Goal: Complete application form

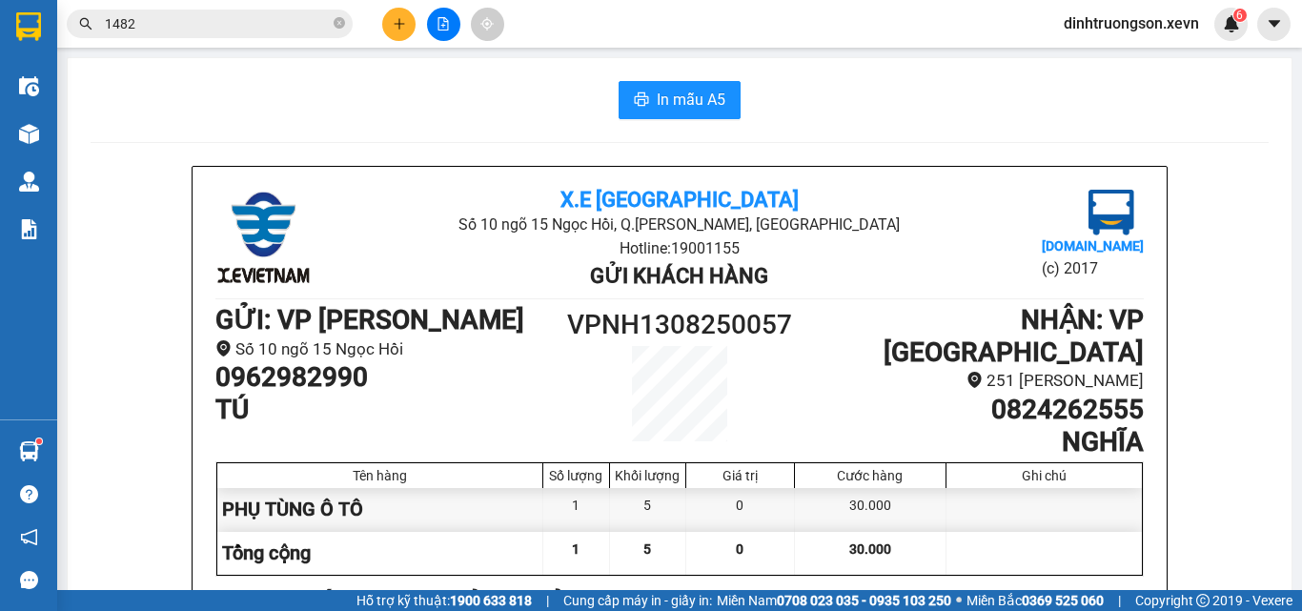
click at [398, 31] on button at bounding box center [398, 24] width 33 height 33
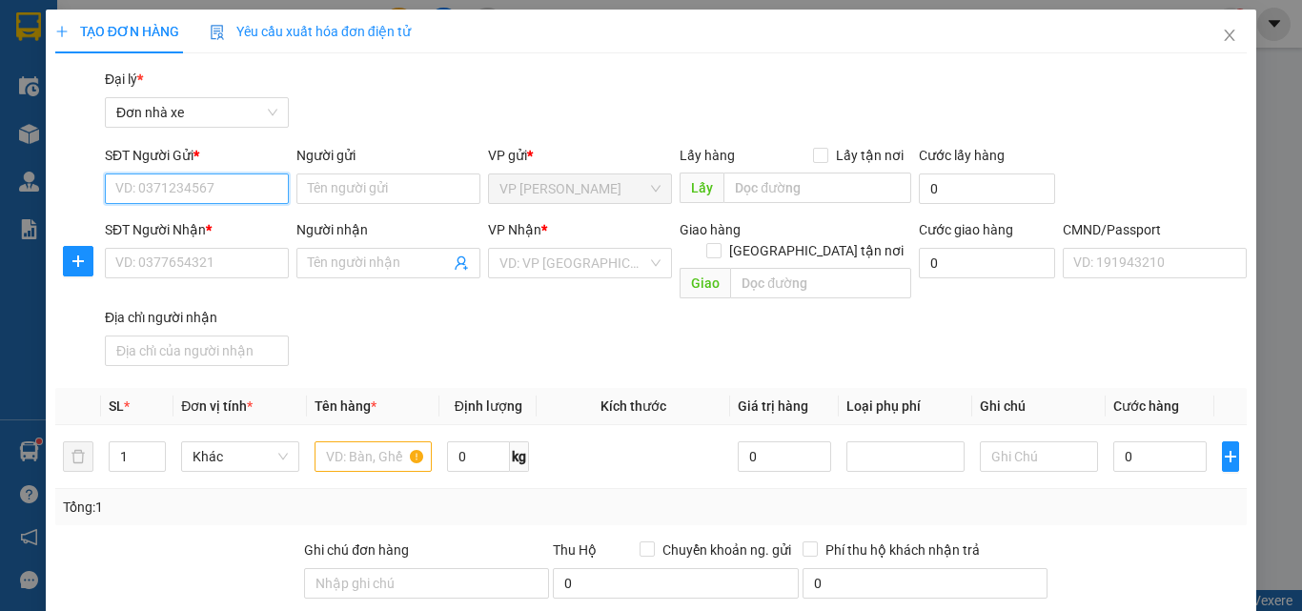
click at [153, 192] on input "SĐT Người Gửi *" at bounding box center [197, 189] width 184 height 31
type input "0977360612"
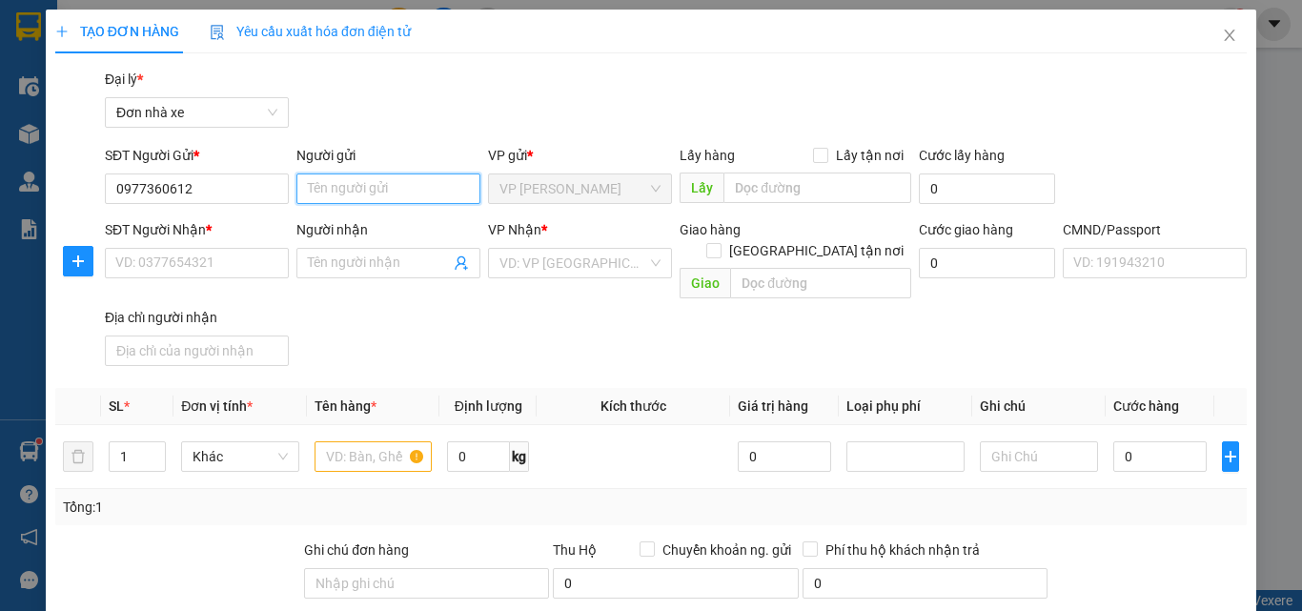
click at [328, 192] on input "Người gửi" at bounding box center [389, 189] width 184 height 31
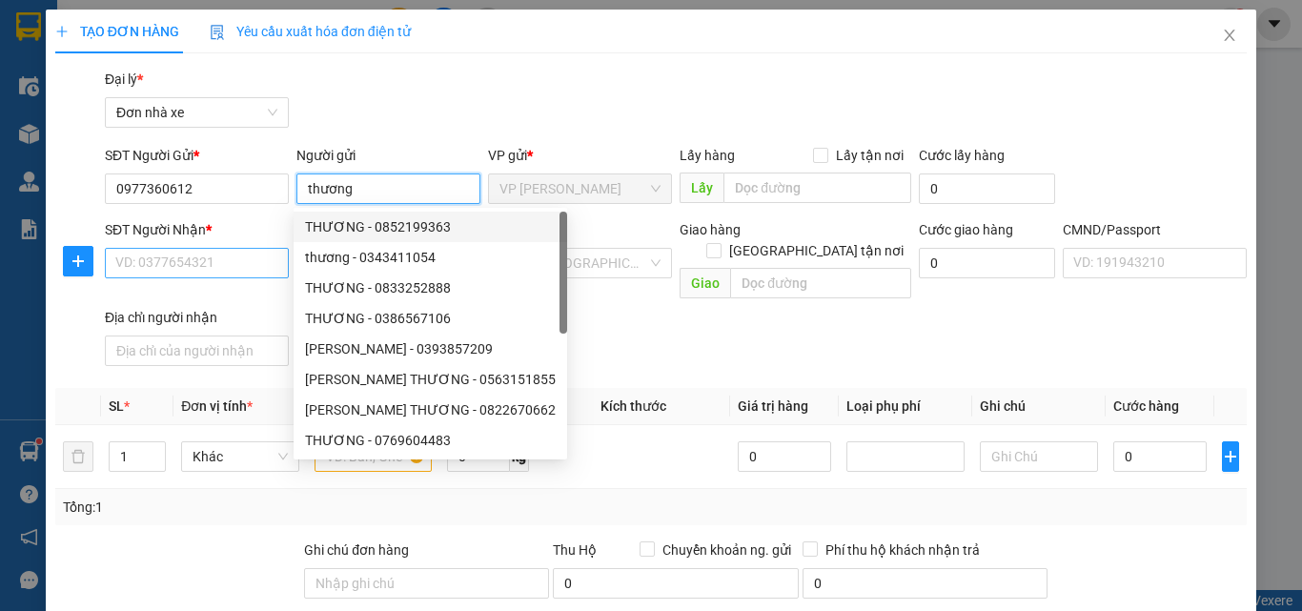
type input "thương"
drag, startPoint x: 218, startPoint y: 264, endPoint x: 232, endPoint y: 264, distance: 13.3
click at [231, 264] on input "SĐT Người Nhận *" at bounding box center [197, 263] width 184 height 31
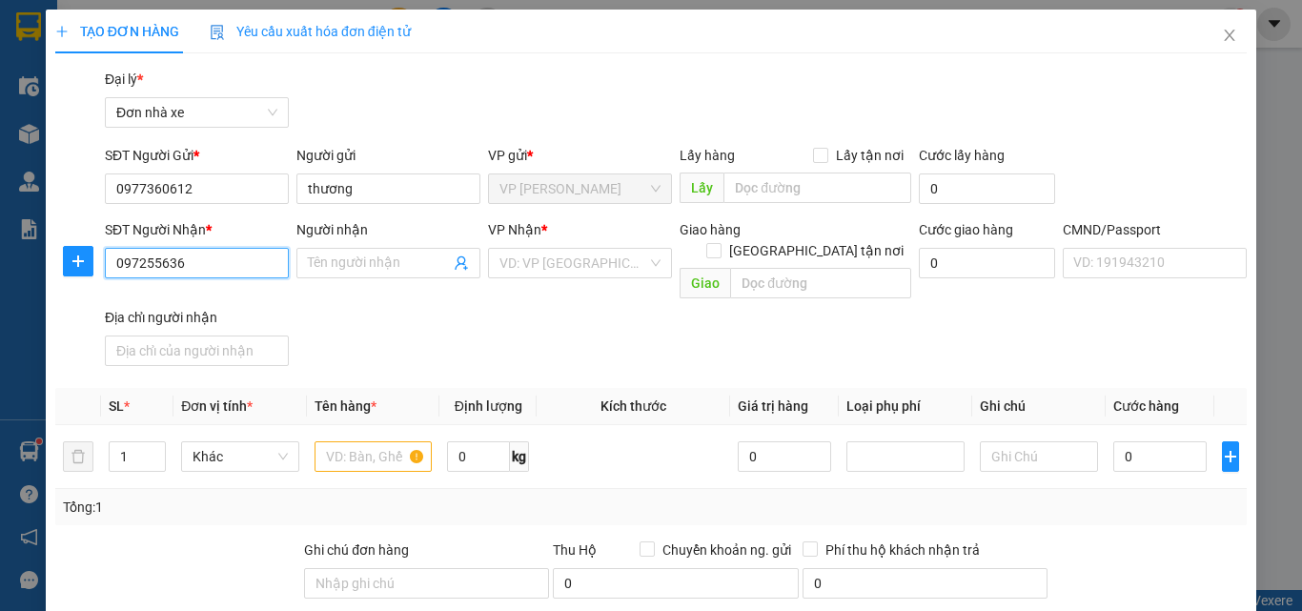
type input "0972556363"
click at [232, 299] on div "0972556363 - THUÝ" at bounding box center [194, 303] width 159 height 21
type input "THUÝ"
type input "036086007686 NG TIẾN DŨNG 47C/703 TRƯỜNG CHINH"
type input "54/15/36 [PERSON_NAME][GEOGRAPHIC_DATA]"
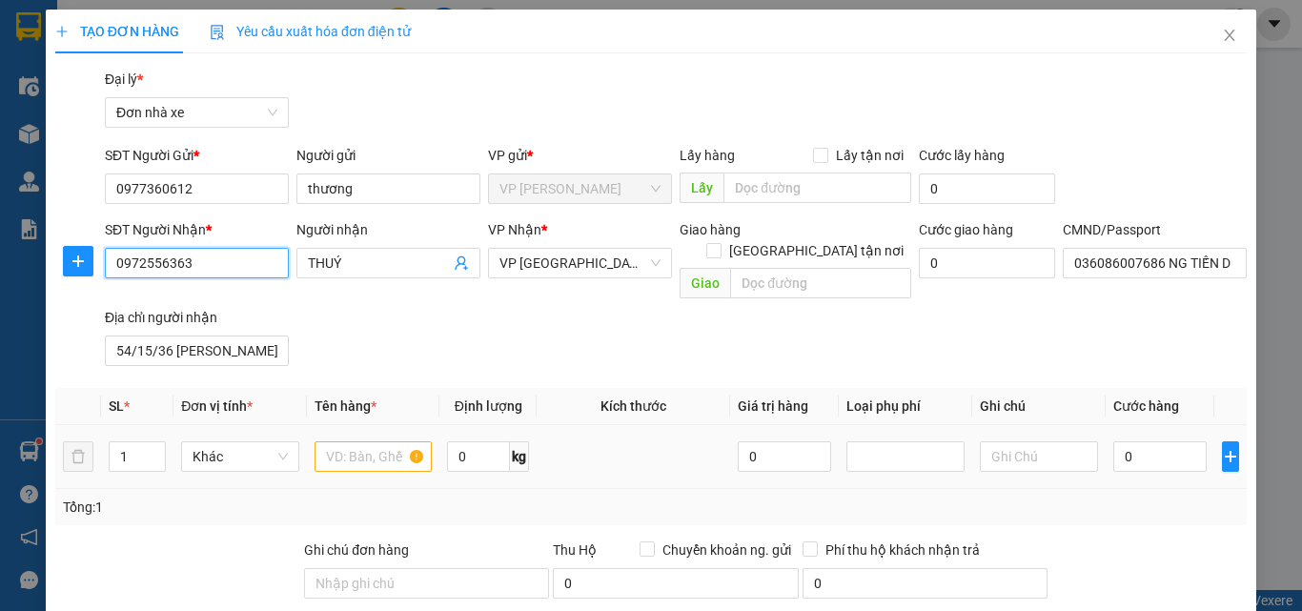
type input "0972556363"
click at [350, 441] on input "text" at bounding box center [374, 456] width 118 height 31
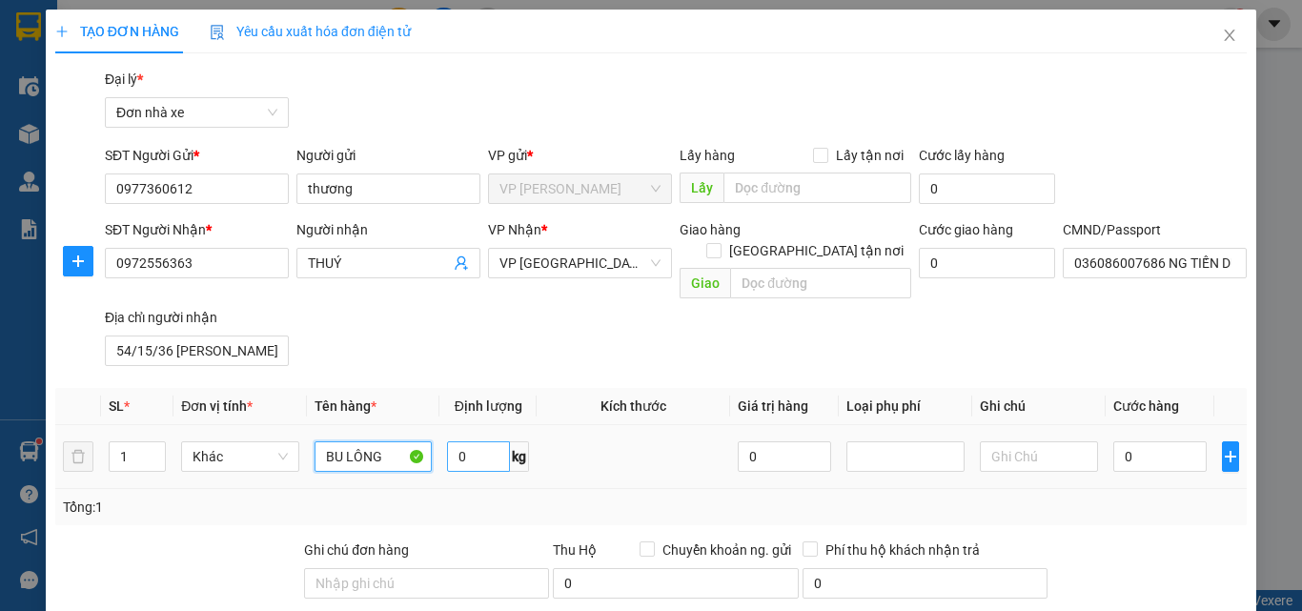
type input "BU LÔNG"
click at [467, 441] on input "0" at bounding box center [478, 456] width 63 height 31
type input "18"
click at [1141, 441] on input "0" at bounding box center [1160, 456] width 93 height 31
type input "4"
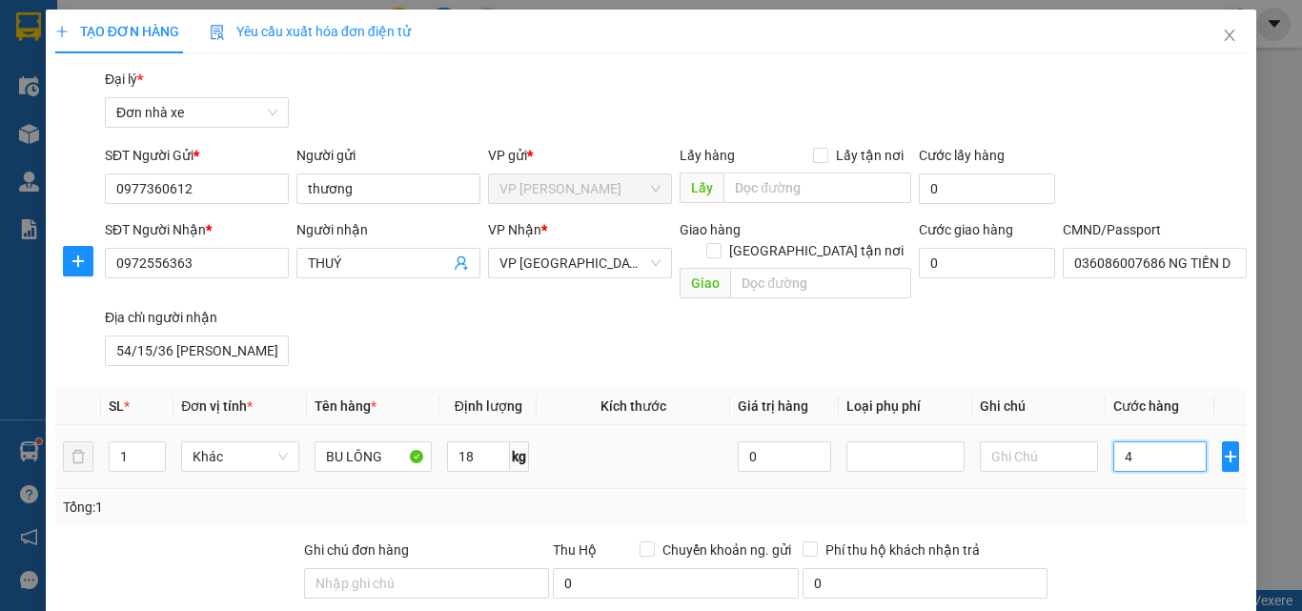
type input "4"
type input "40"
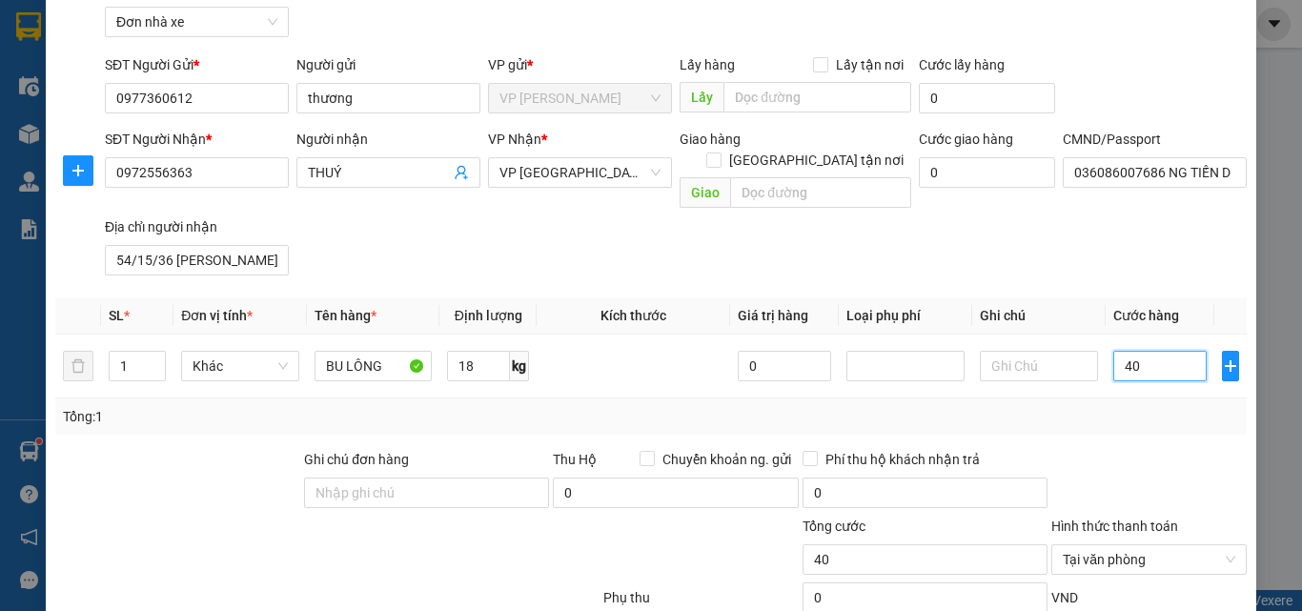
scroll to position [191, 0]
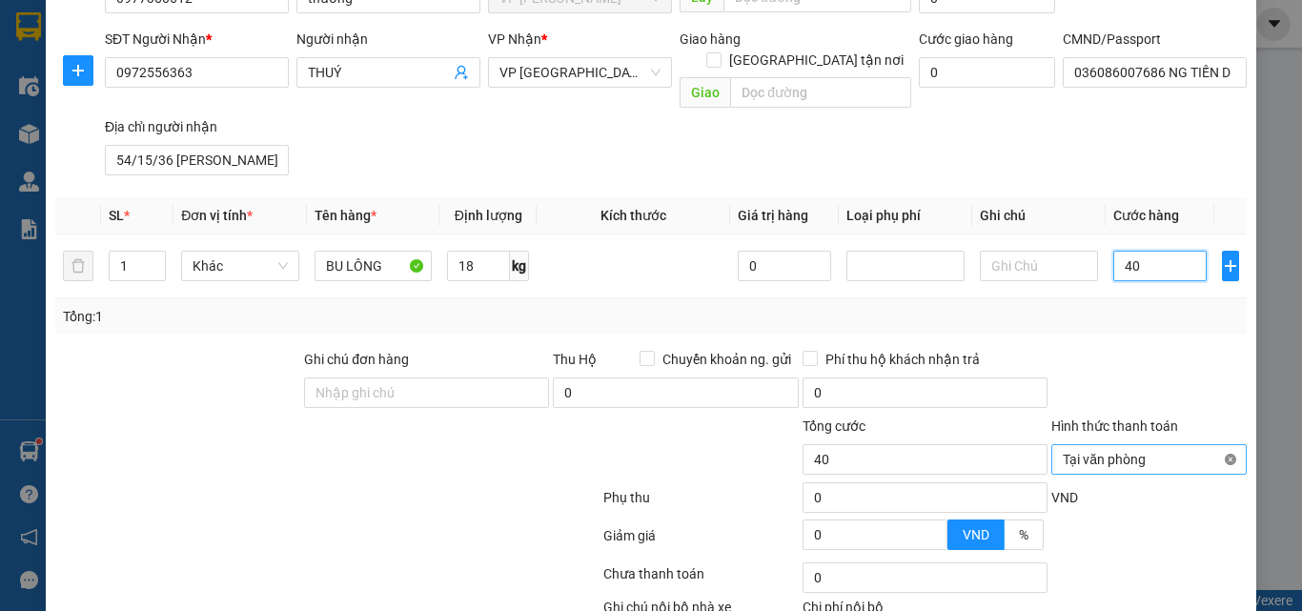
type input "40"
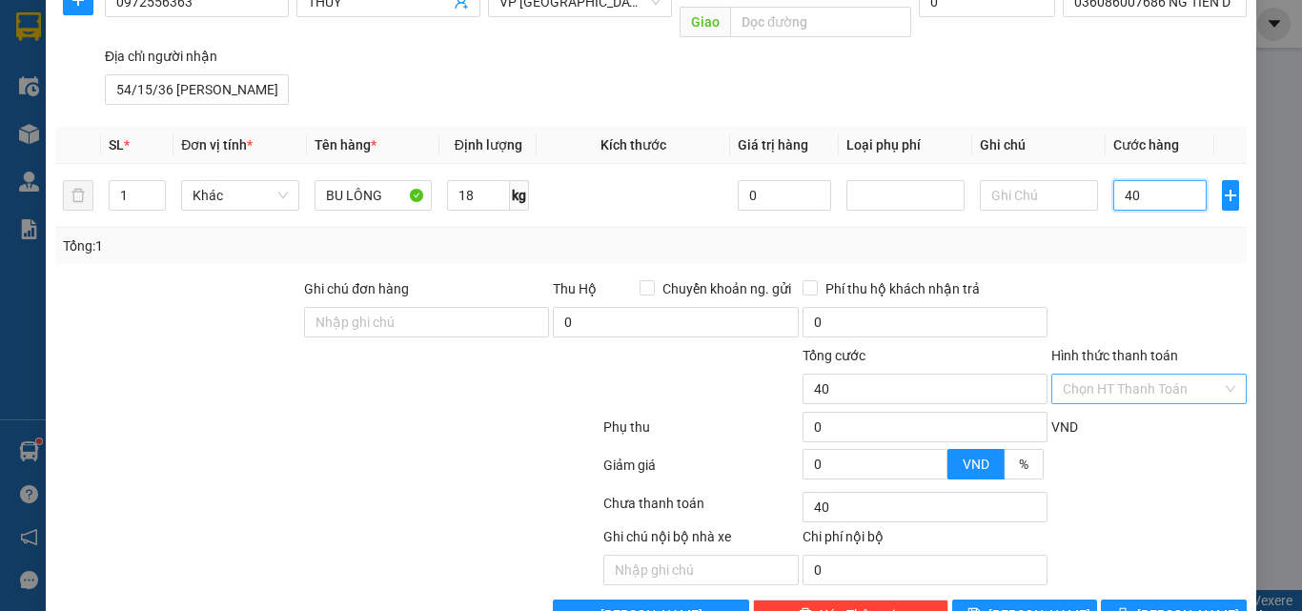
scroll to position [300, 0]
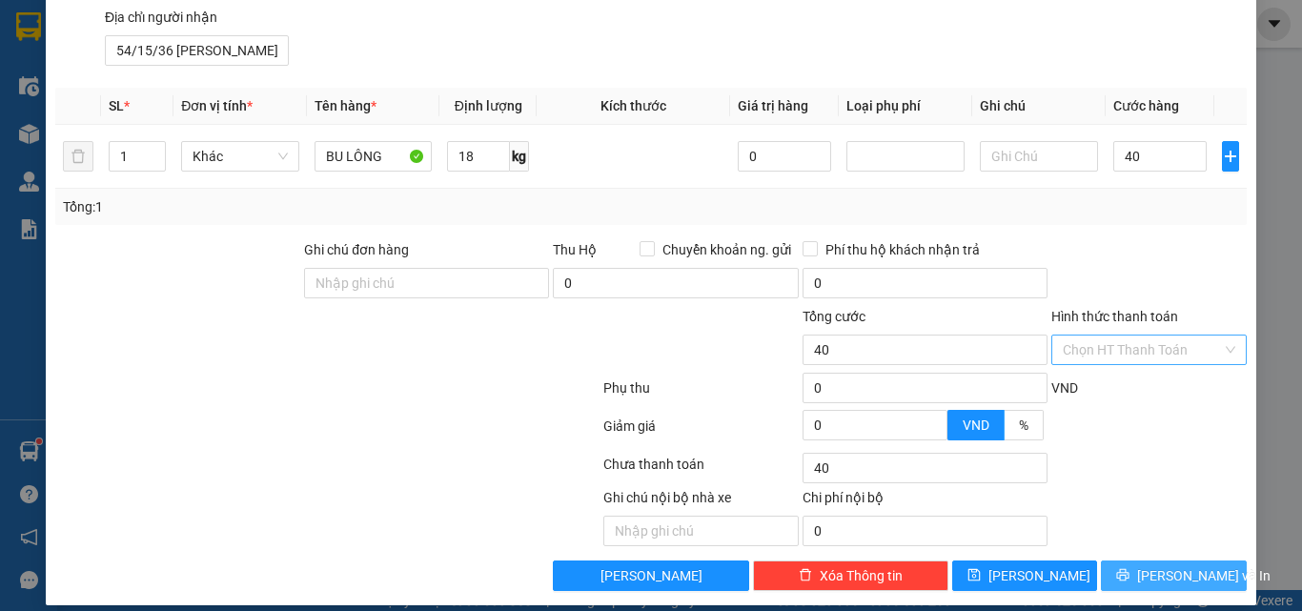
click at [1163, 565] on span "[PERSON_NAME] và In" at bounding box center [1203, 575] width 133 height 21
type input "40.000"
